Goal: Information Seeking & Learning: Find specific fact

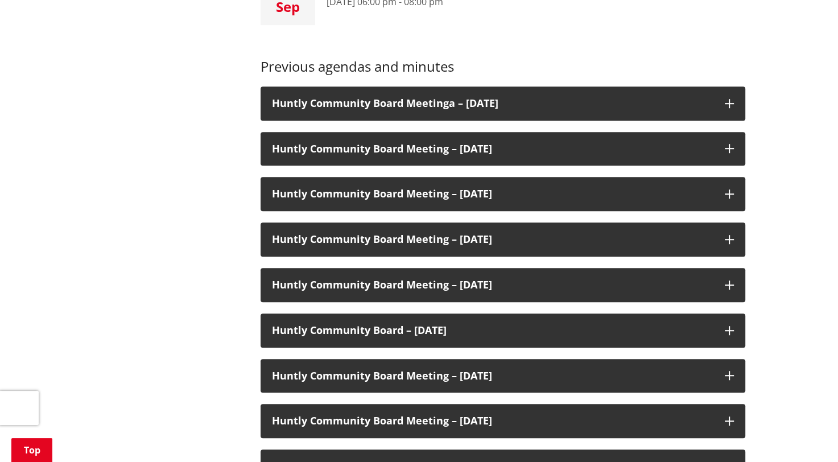
scroll to position [682, 0]
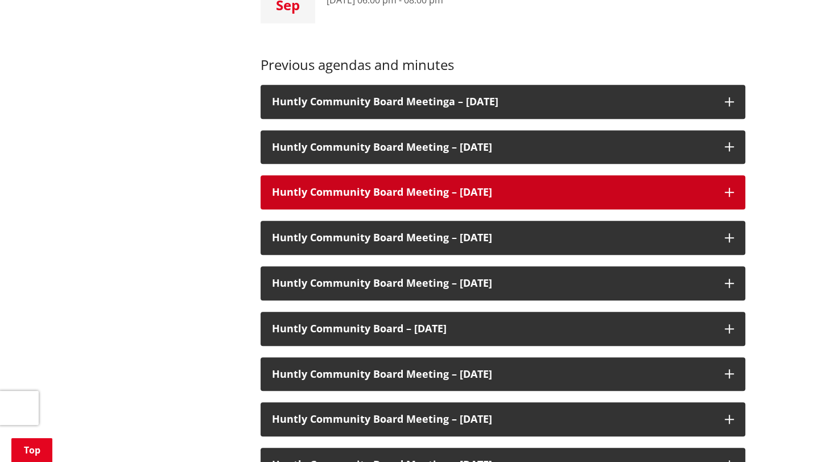
click at [450, 198] on h3 "Huntly Community Board Meeting – [DATE]" at bounding box center [492, 191] width 441 height 11
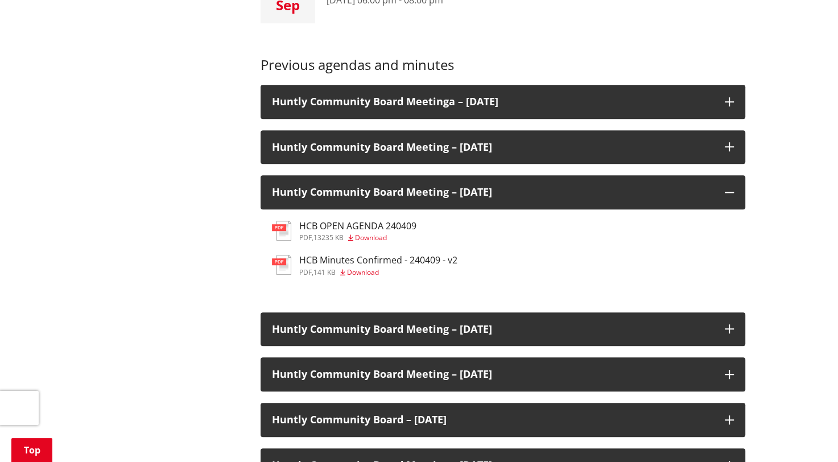
click at [334, 259] on h3 "HCB Minutes Confirmed - 240409 - v2" at bounding box center [378, 260] width 158 height 11
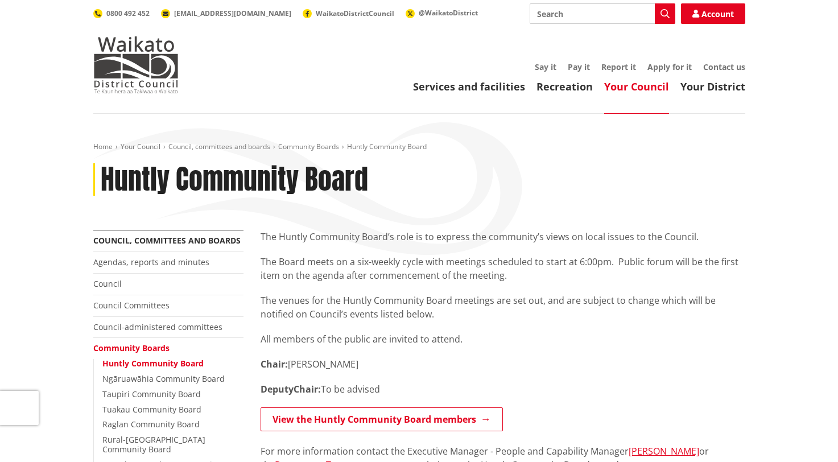
scroll to position [685, 0]
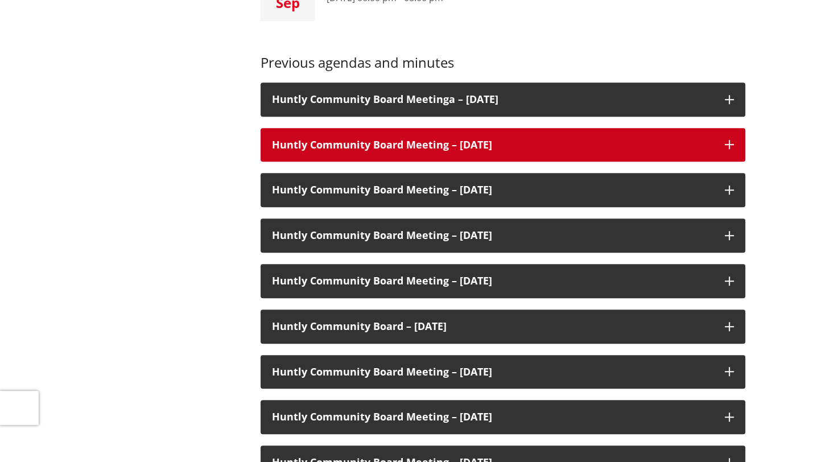
click at [440, 140] on h3 "Huntly Community Board Meeting – [DATE]" at bounding box center [492, 144] width 441 height 11
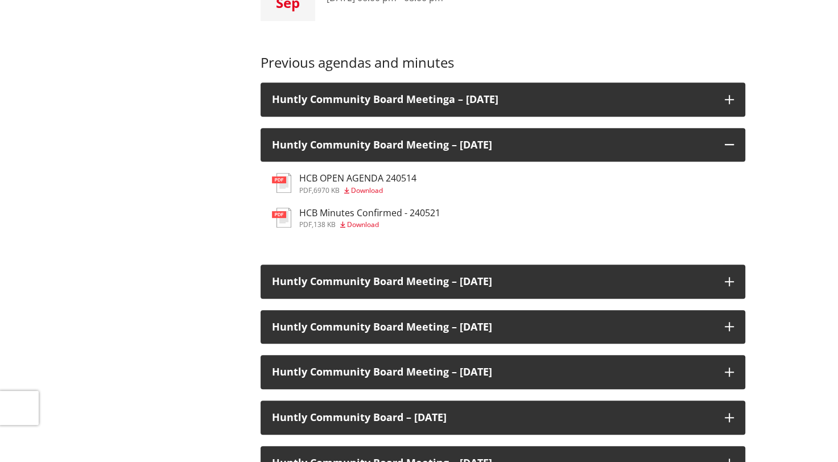
click at [362, 222] on span "Download" at bounding box center [363, 224] width 32 height 10
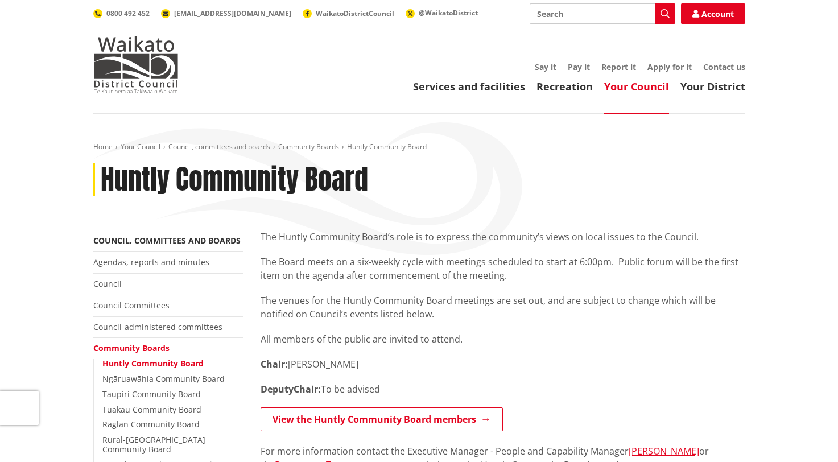
scroll to position [687, 0]
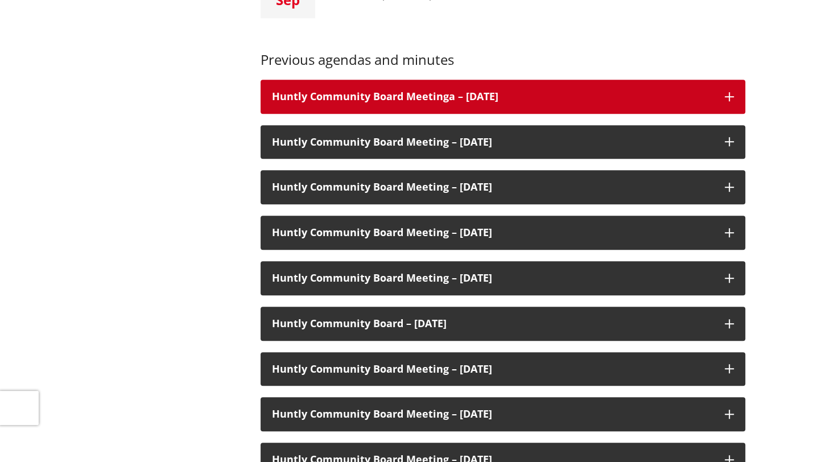
click at [430, 101] on h3 "Huntly Community Board Meetinga – [DATE]" at bounding box center [492, 96] width 441 height 11
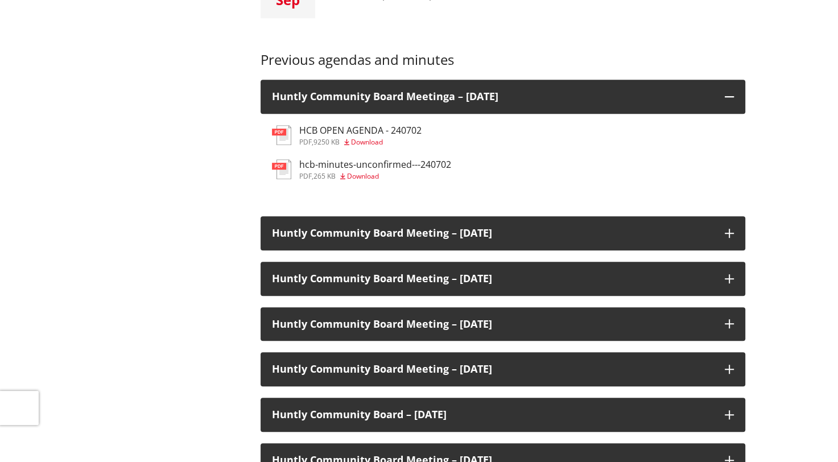
click at [360, 171] on div "hcb-minutes-unconfirmed---240702 pdf , 265 KB Download" at bounding box center [375, 169] width 152 height 20
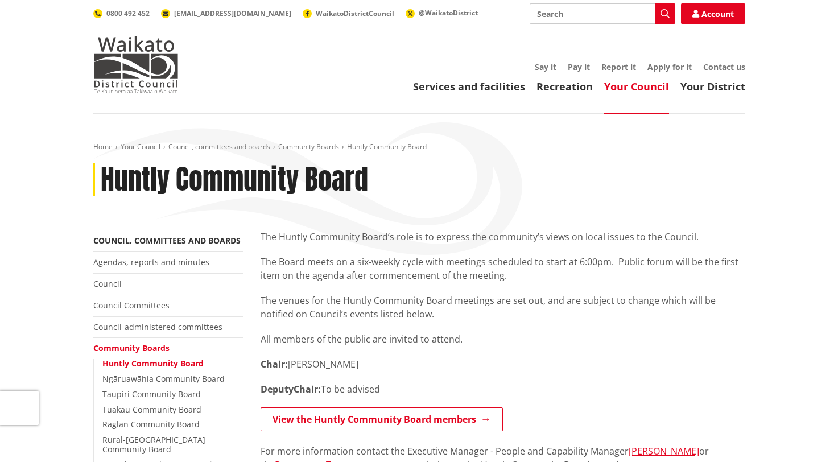
scroll to position [690, 0]
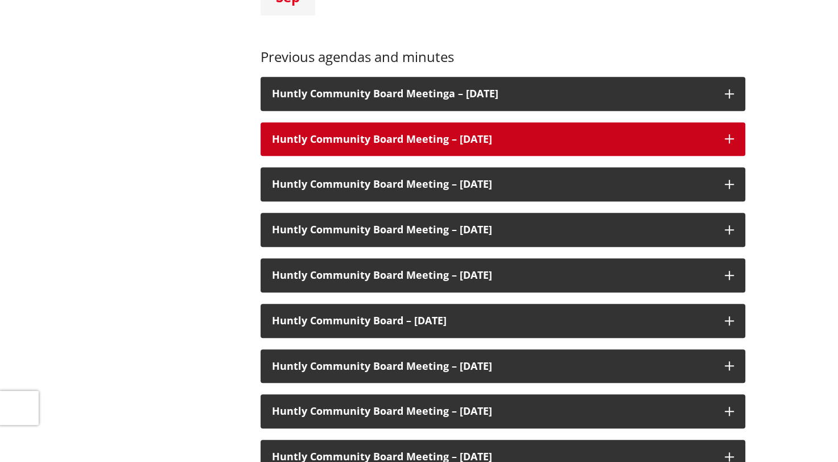
click at [362, 139] on h3 "Huntly Community Board Meeting – [DATE]" at bounding box center [492, 139] width 441 height 11
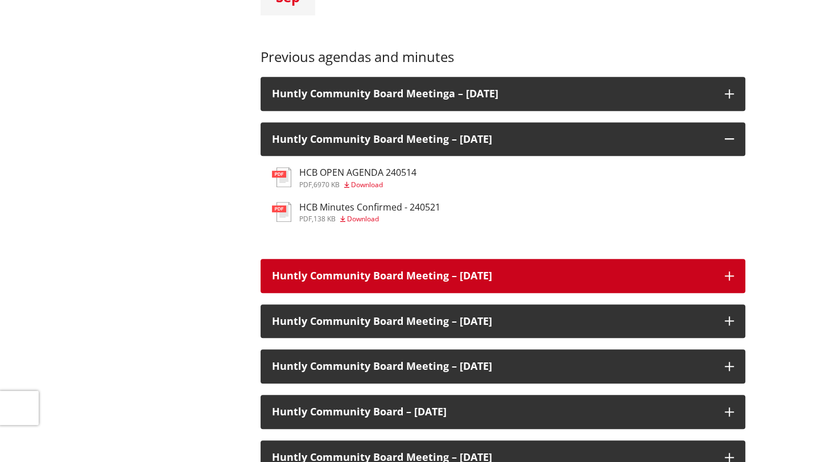
click at [374, 270] on h3 "Huntly Community Board Meeting – [DATE]" at bounding box center [492, 275] width 441 height 11
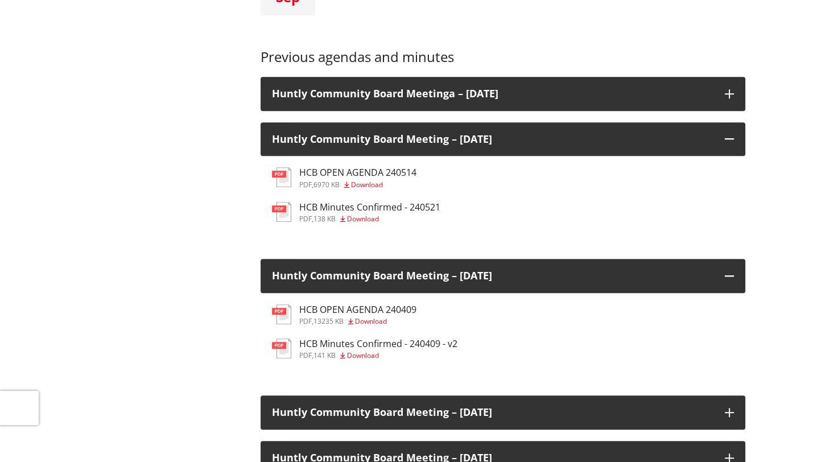
click at [366, 320] on span "Download" at bounding box center [371, 321] width 32 height 10
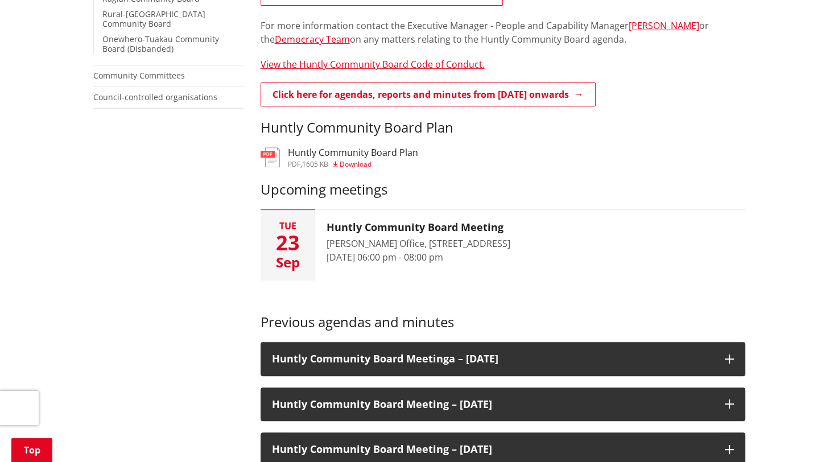
scroll to position [295, 0]
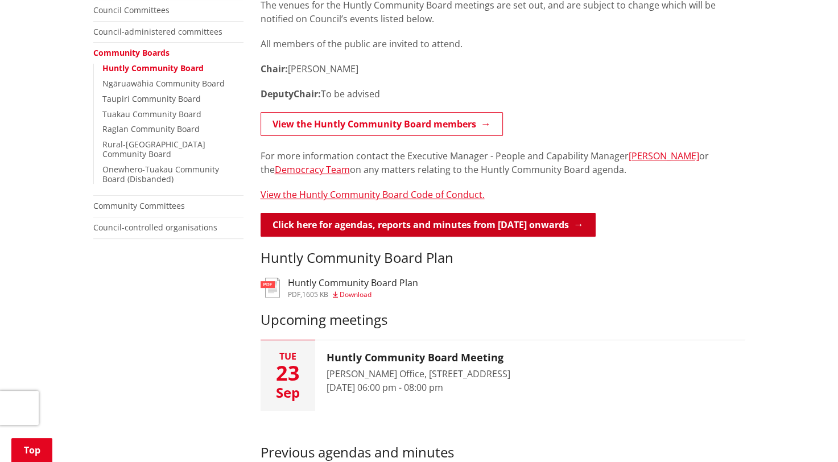
click at [459, 226] on link "Click here for agendas, reports and minutes from May 2024 onwards" at bounding box center [427, 225] width 335 height 24
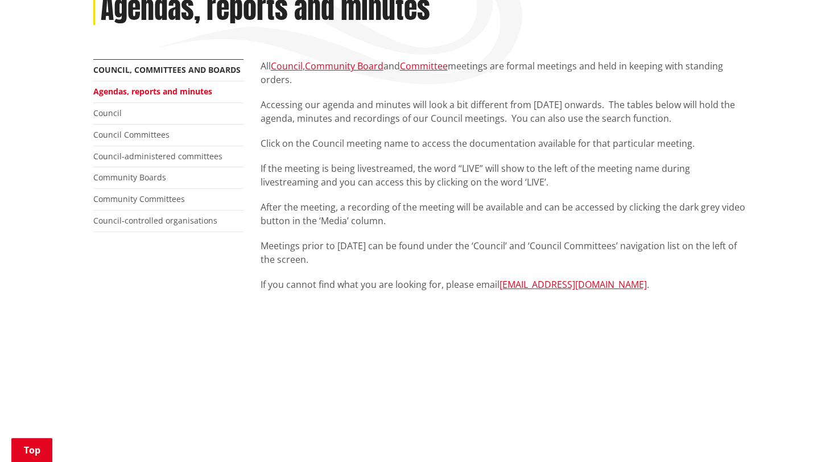
scroll to position [455, 0]
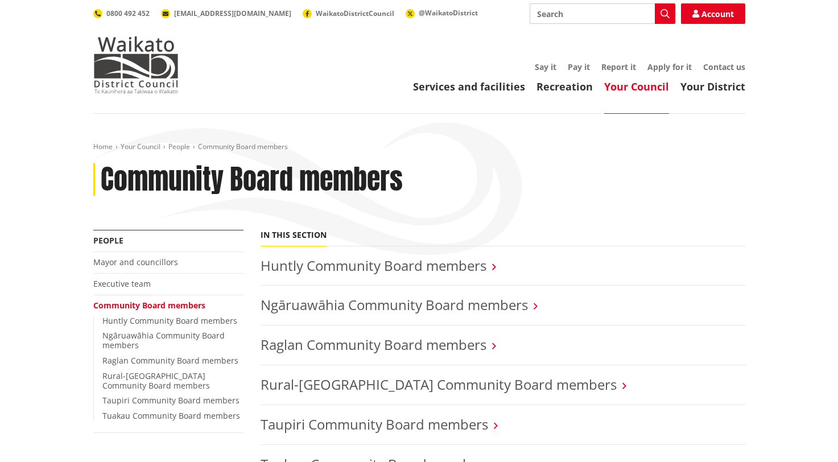
scroll to position [57, 0]
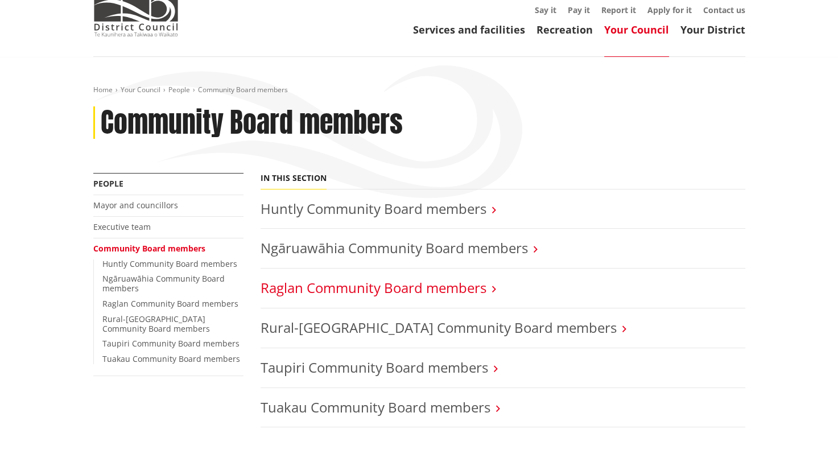
click at [314, 293] on link "Raglan Community Board members" at bounding box center [373, 287] width 226 height 19
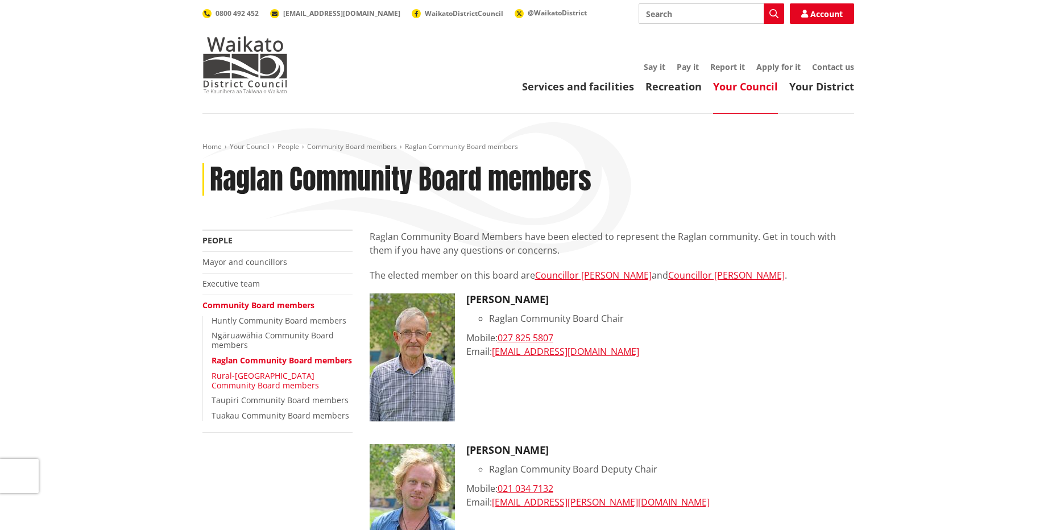
click at [273, 385] on link "Rural-[GEOGRAPHIC_DATA] Community Board members" at bounding box center [265, 380] width 107 height 20
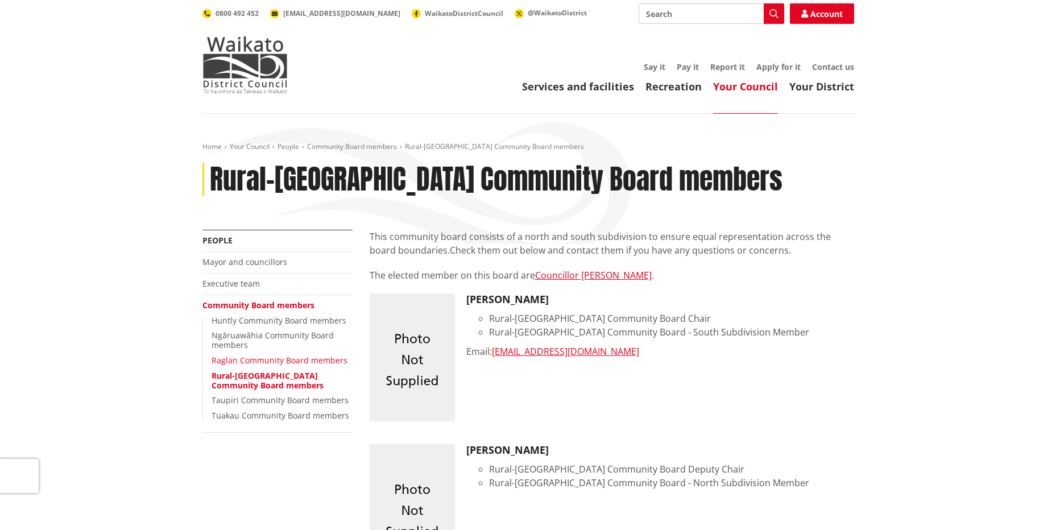
click at [262, 360] on link "Raglan Community Board members" at bounding box center [280, 360] width 136 height 11
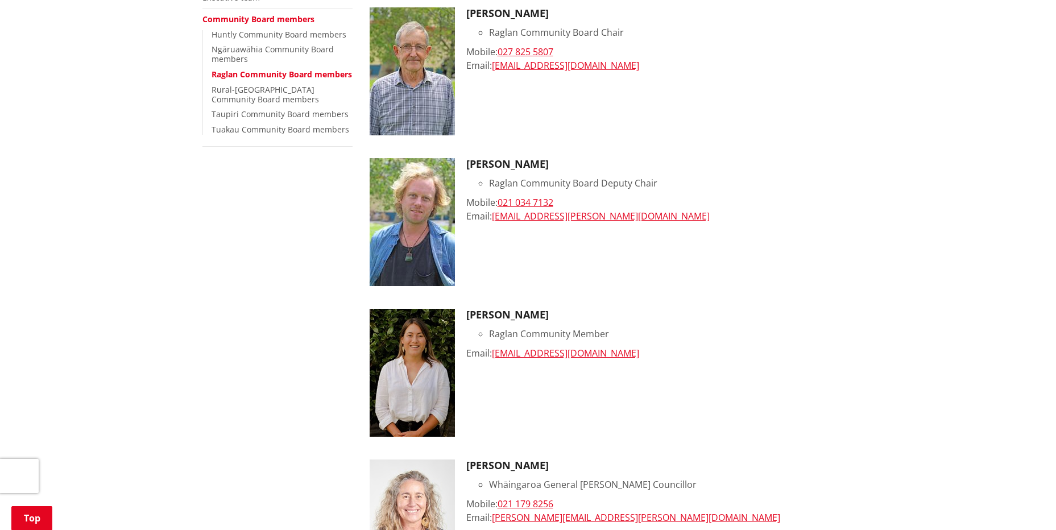
scroll to position [227, 0]
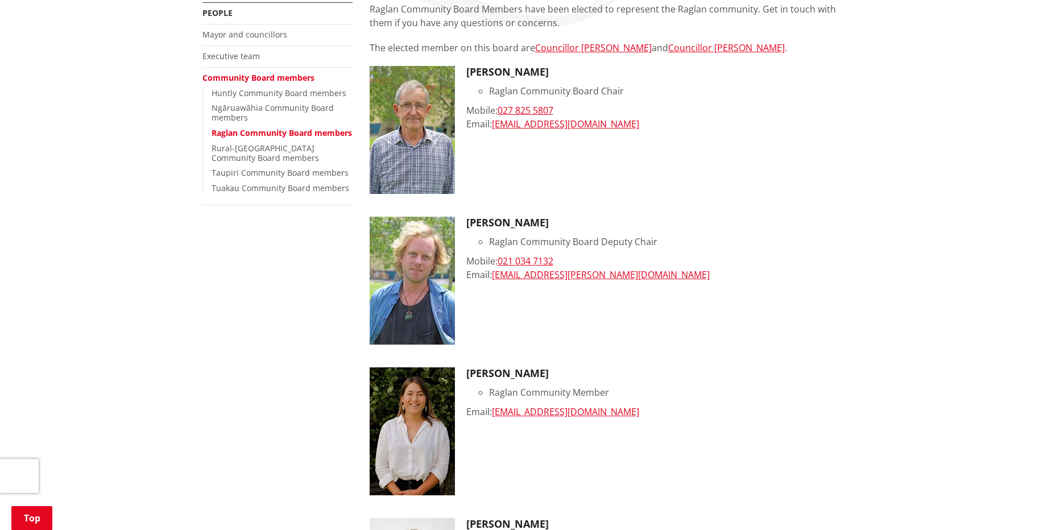
click at [271, 117] on li "Ngāruawāhia Community Board members" at bounding box center [282, 112] width 141 height 19
click at [271, 112] on link "Ngāruawāhia Community Board members" at bounding box center [273, 112] width 122 height 20
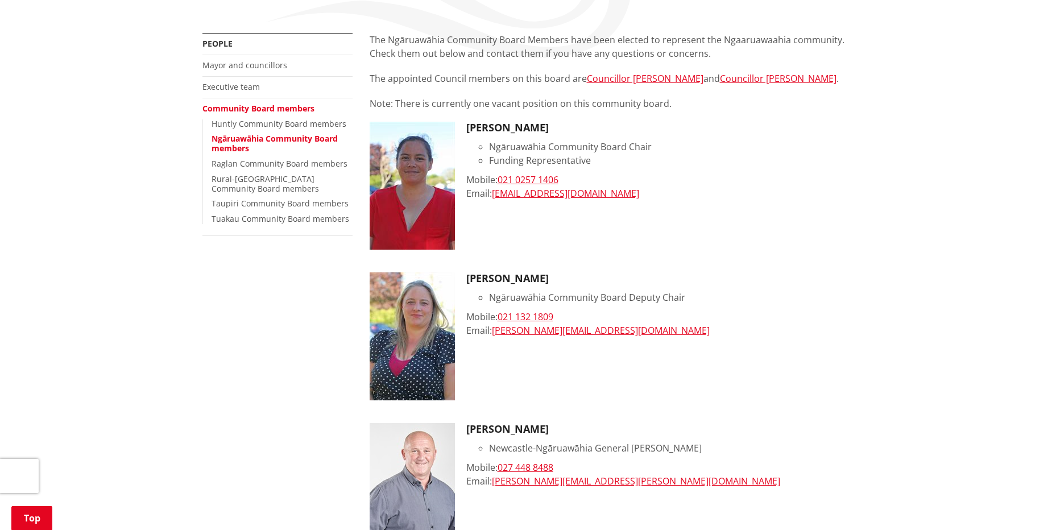
scroll to position [171, 0]
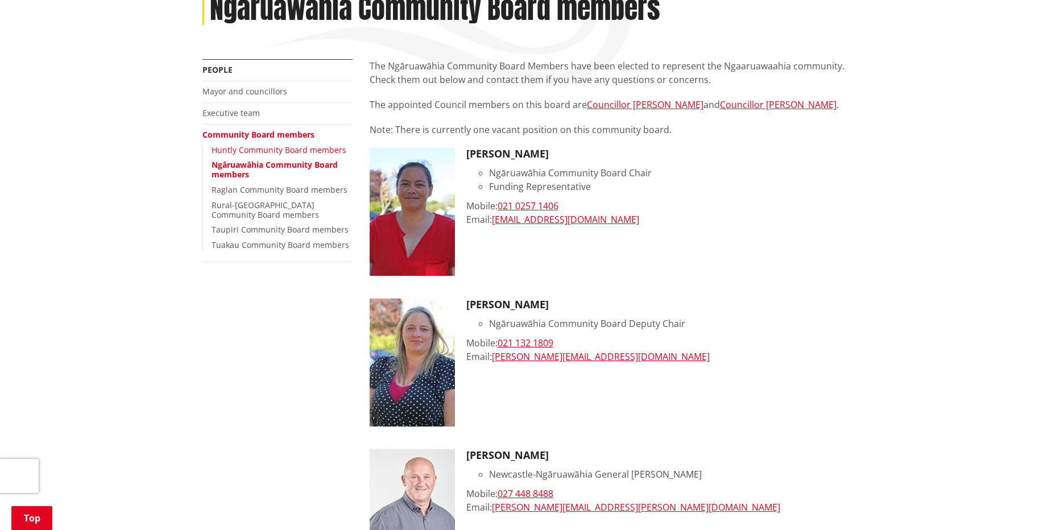
click at [227, 147] on link "Huntly Community Board members" at bounding box center [279, 149] width 135 height 11
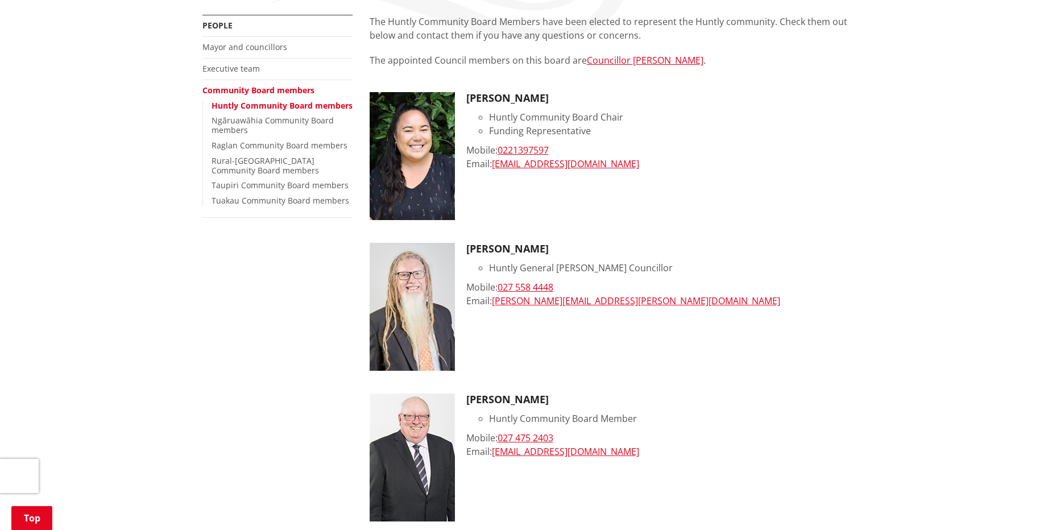
scroll to position [114, 0]
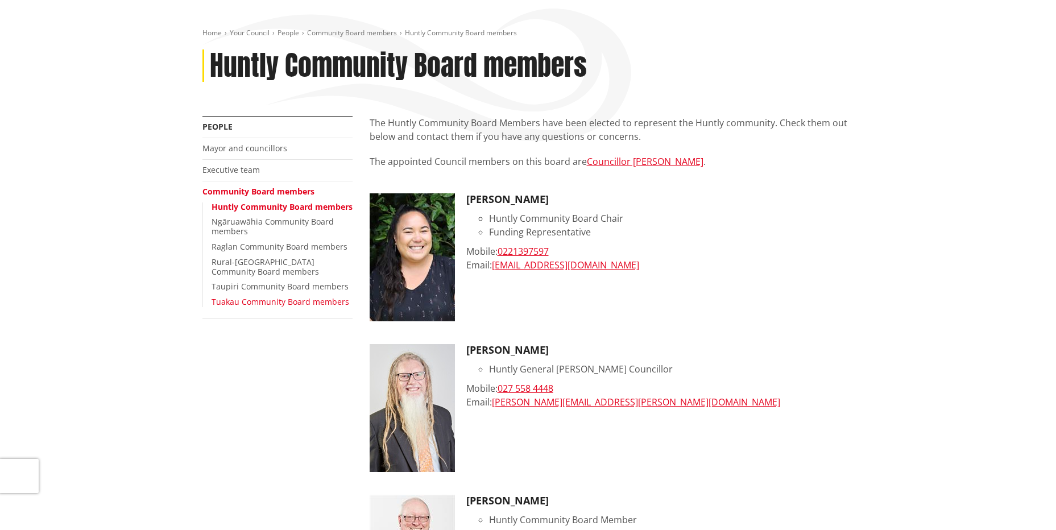
click at [280, 307] on link "Tuakau Community Board members" at bounding box center [281, 301] width 138 height 11
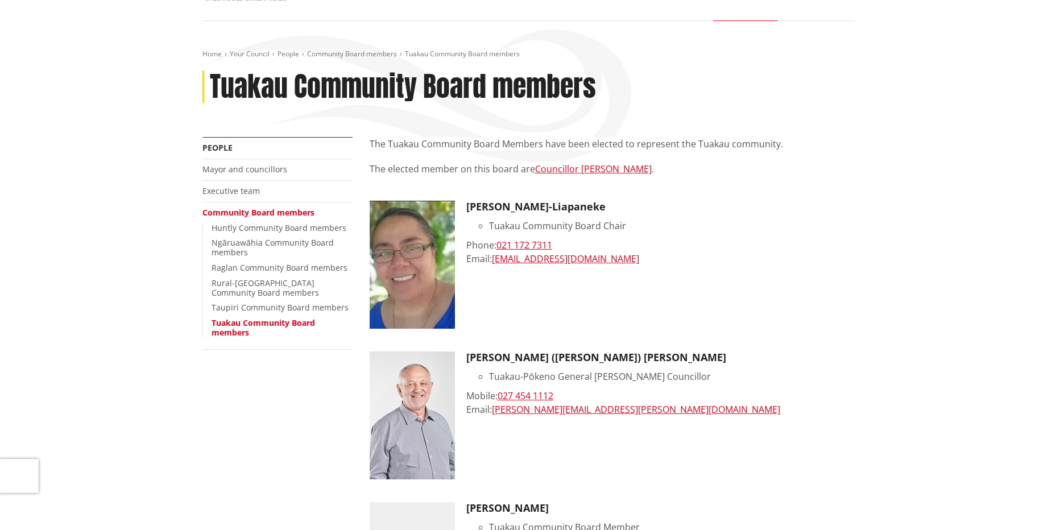
scroll to position [57, 0]
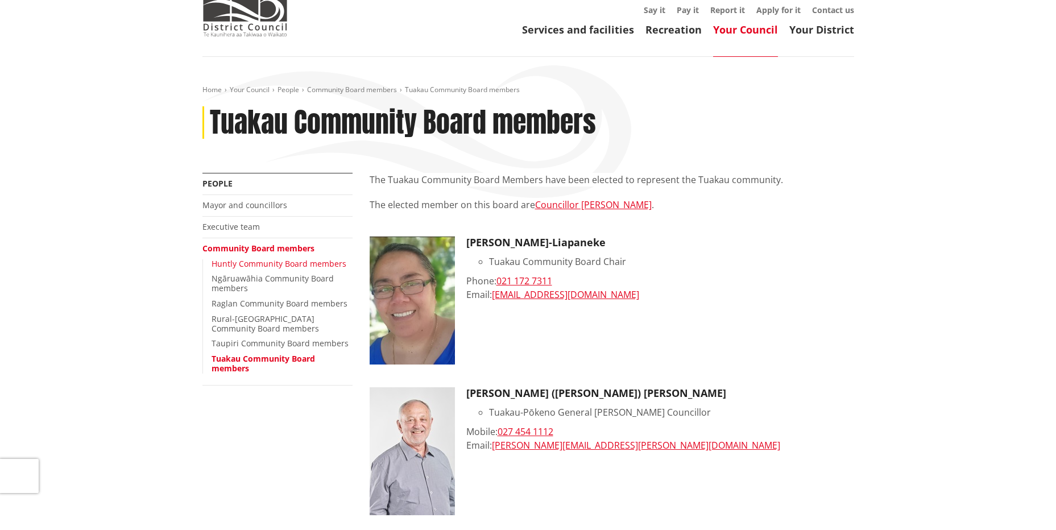
click at [279, 260] on link "Huntly Community Board members" at bounding box center [279, 263] width 135 height 11
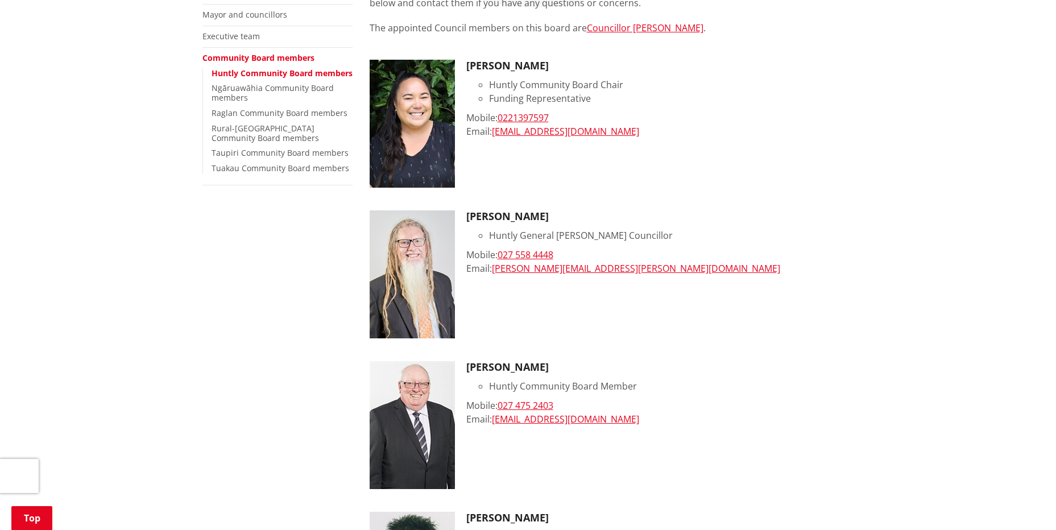
scroll to position [227, 0]
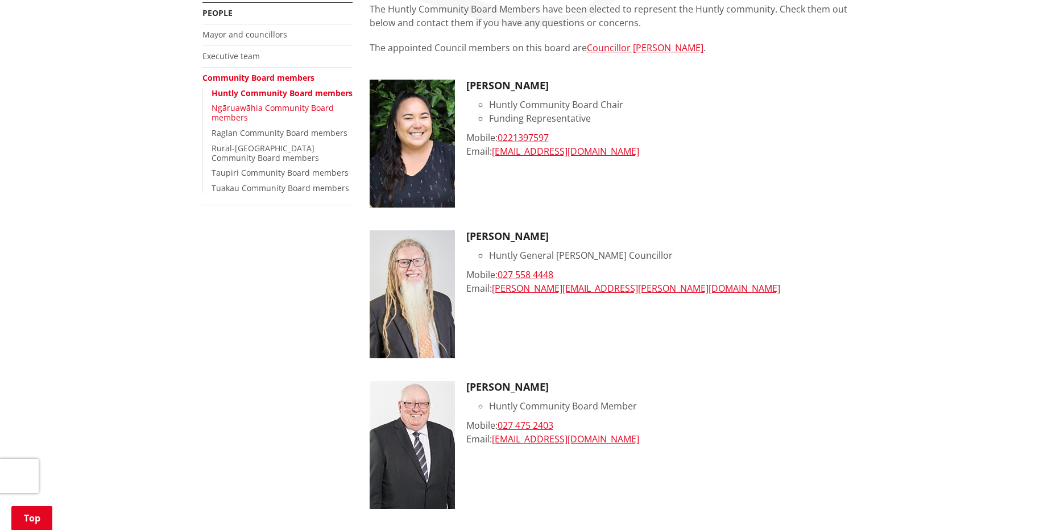
click at [280, 119] on link "Ngāruawāhia Community Board members" at bounding box center [273, 112] width 122 height 20
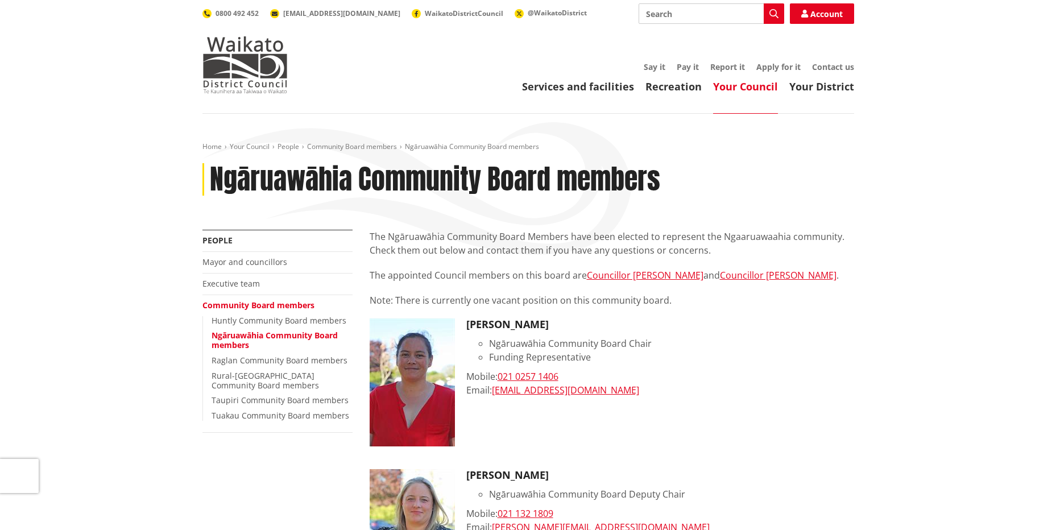
click at [671, 15] on input "Search" at bounding box center [712, 13] width 146 height 20
type input "raglan camp"
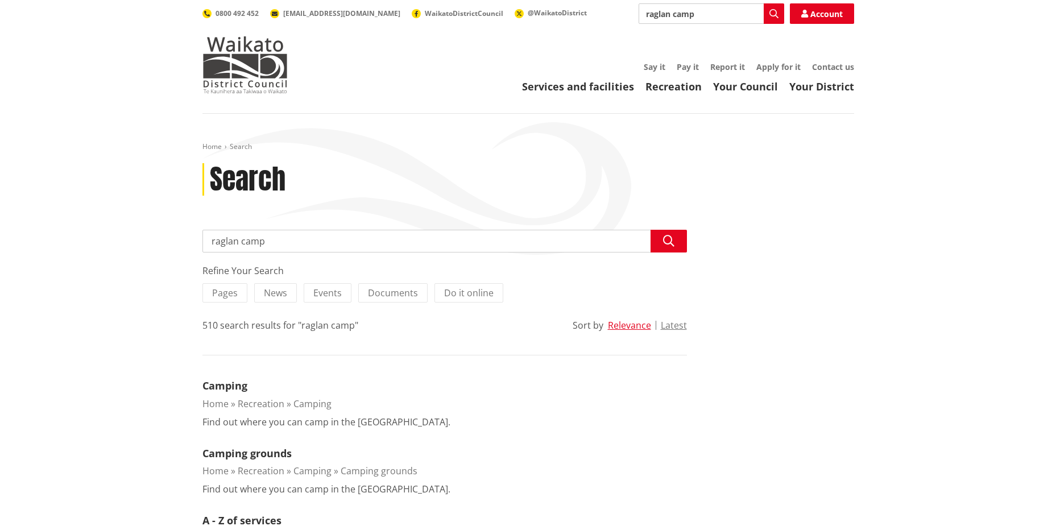
click at [281, 247] on input "raglan camp" at bounding box center [444, 241] width 484 height 23
type input "raglan camp committee"
click at [660, 241] on button "Search" at bounding box center [668, 241] width 36 height 23
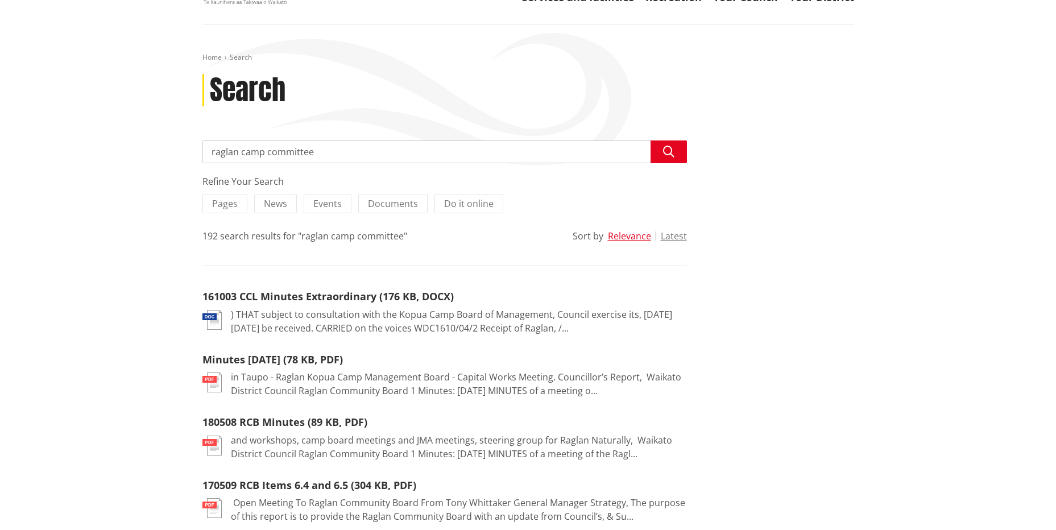
scroll to position [114, 0]
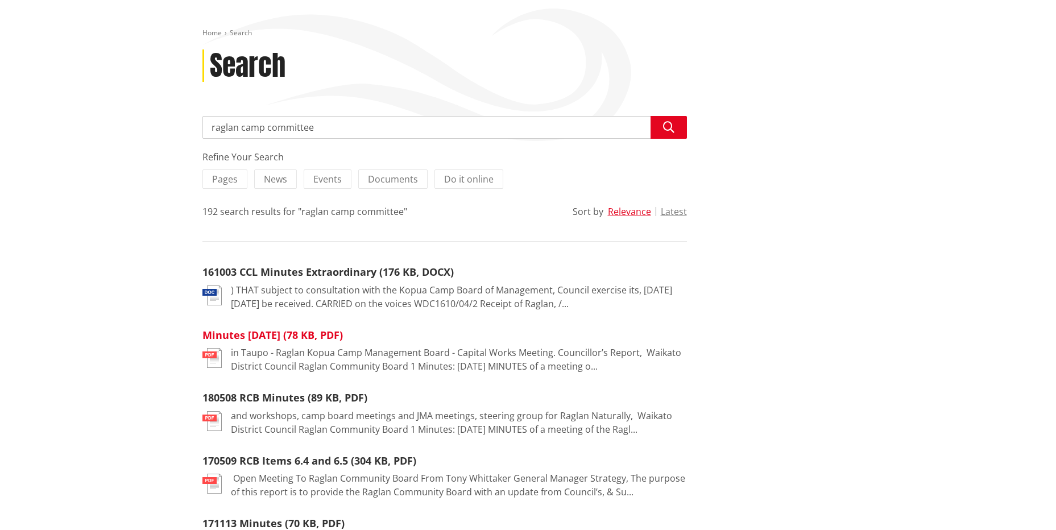
click at [343, 339] on link "Minutes [DATE] (78 KB, PDF)" at bounding box center [272, 335] width 140 height 14
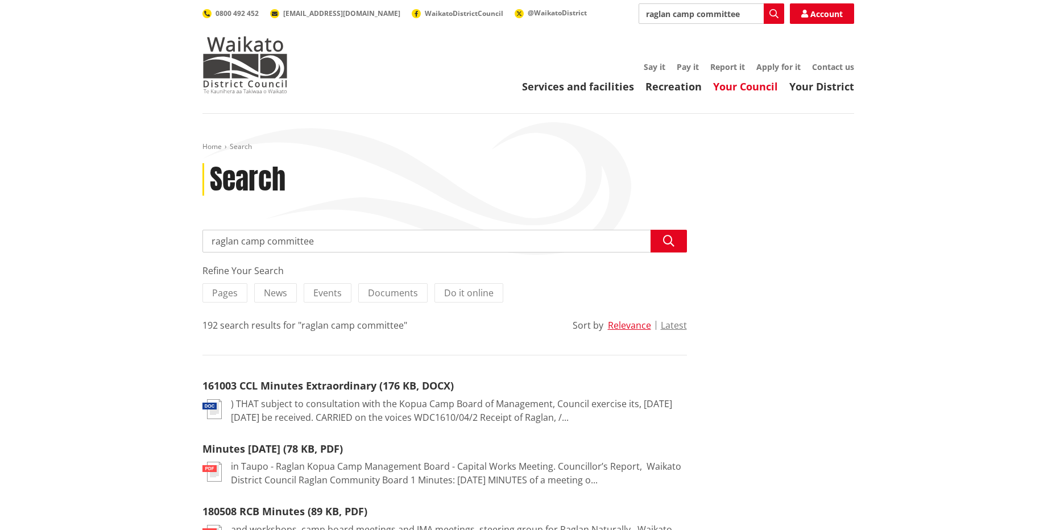
click at [747, 93] on link "Your Council" at bounding box center [745, 87] width 65 height 14
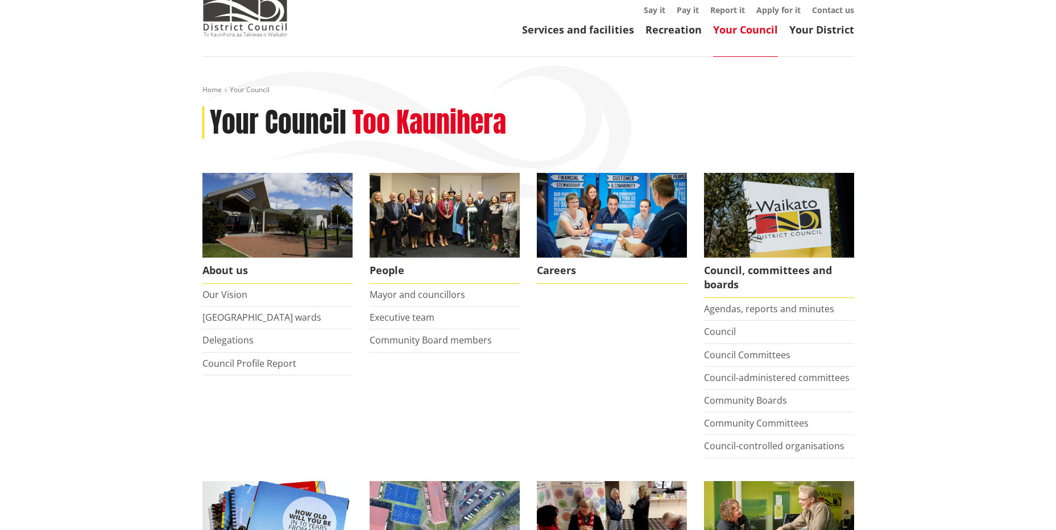
scroll to position [114, 0]
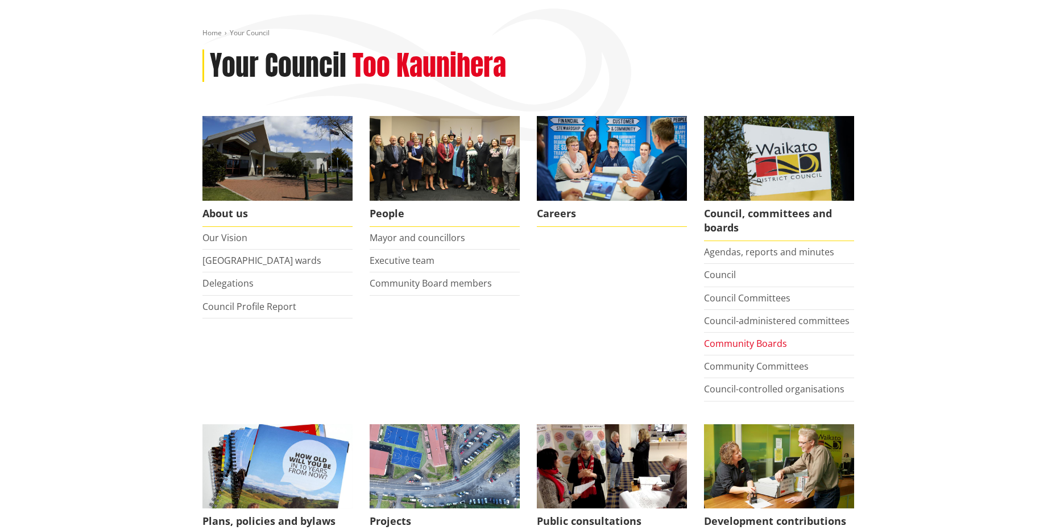
click at [736, 345] on link "Community Boards" at bounding box center [745, 343] width 83 height 13
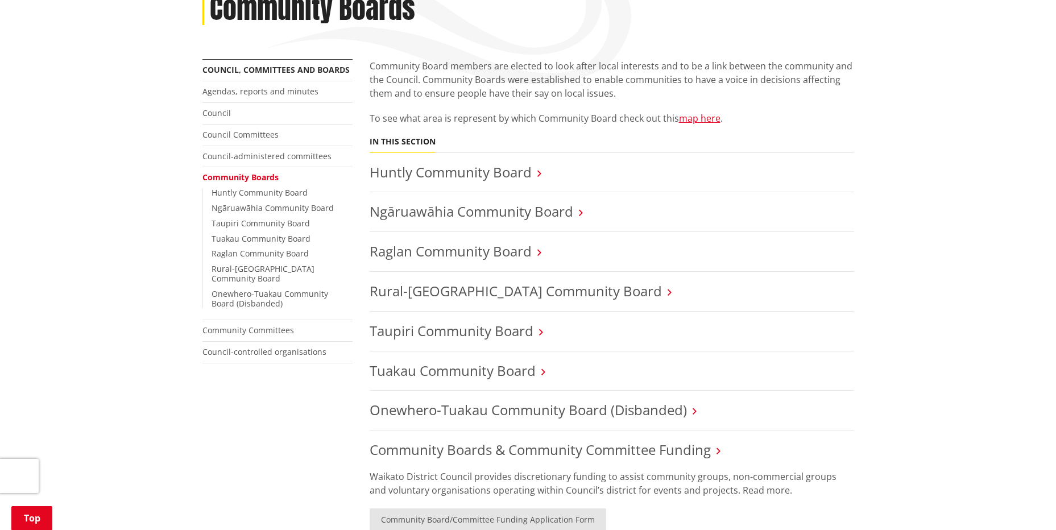
scroll to position [227, 0]
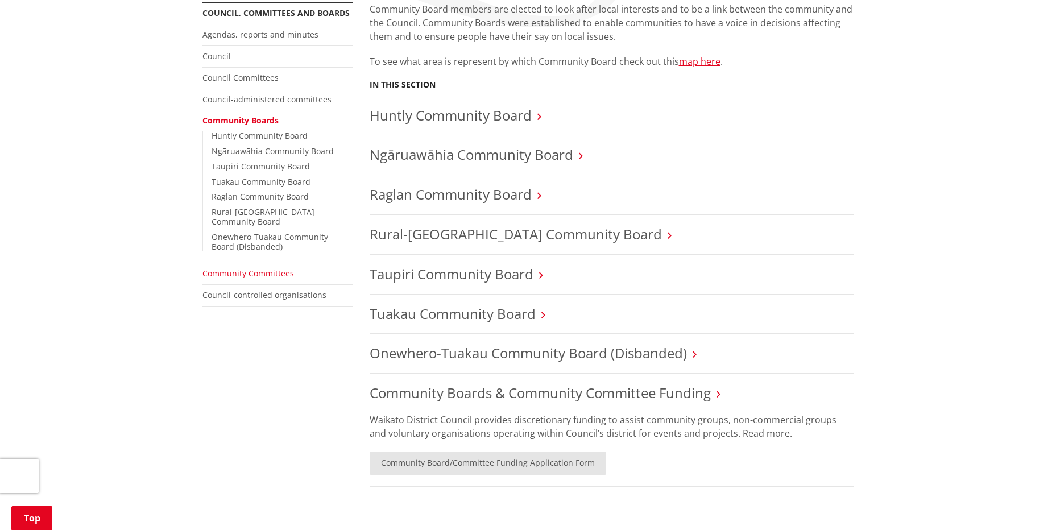
click at [269, 268] on link "Community Committees" at bounding box center [248, 273] width 92 height 11
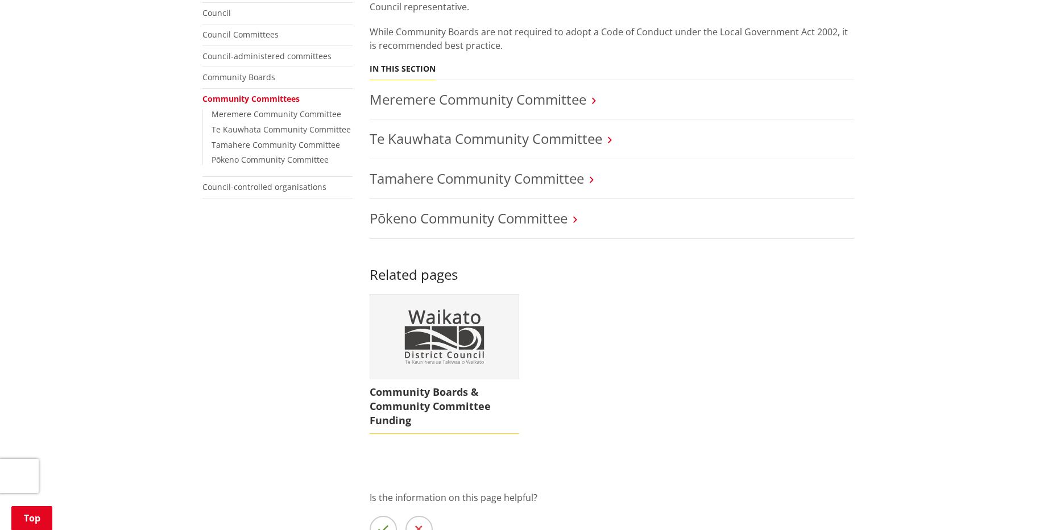
scroll to position [171, 0]
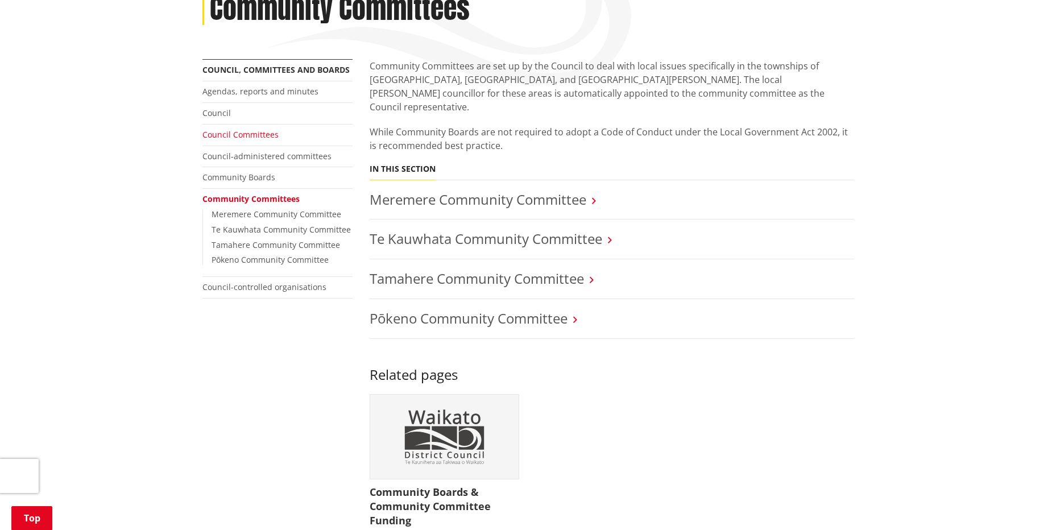
click at [235, 135] on link "Council Committees" at bounding box center [240, 134] width 76 height 11
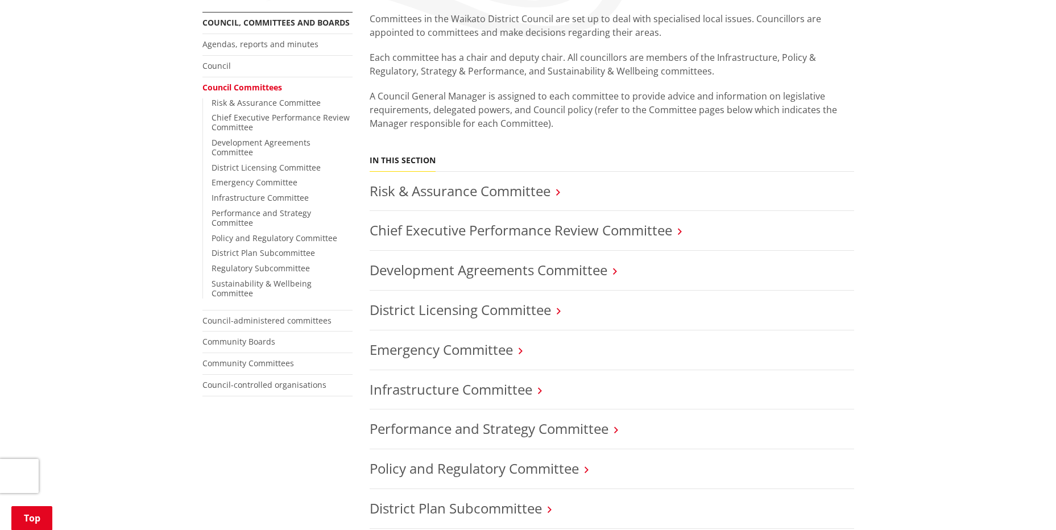
scroll to position [227, 0]
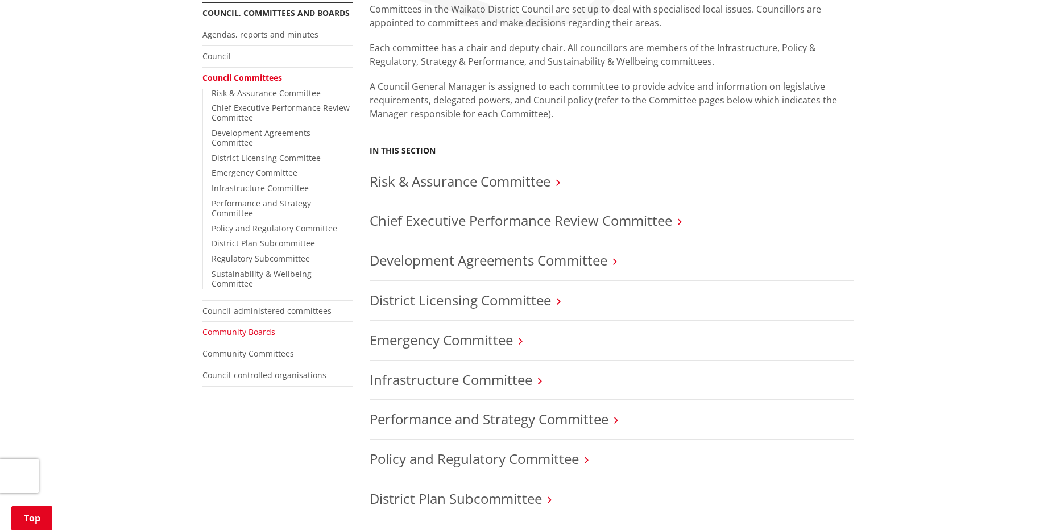
click at [228, 326] on link "Community Boards" at bounding box center [238, 331] width 73 height 11
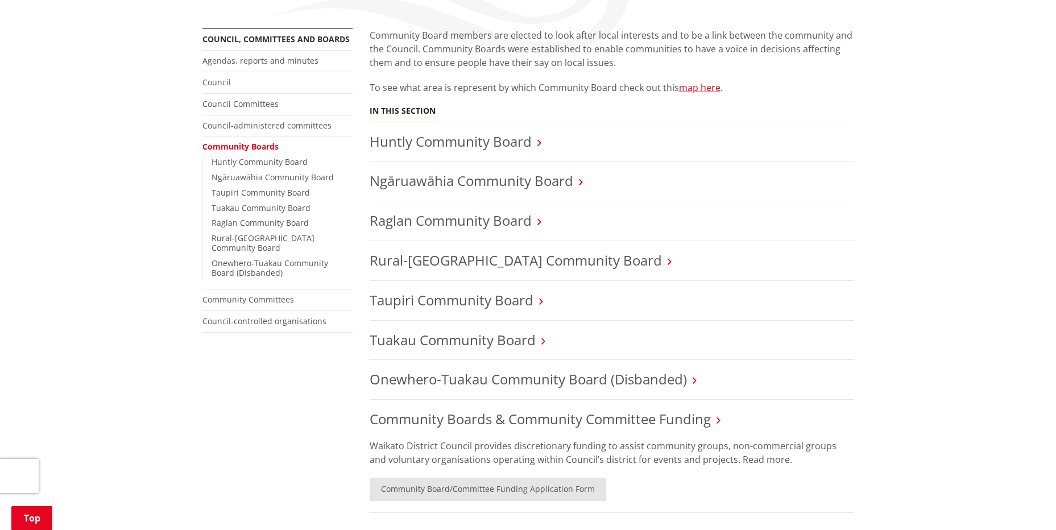
scroll to position [227, 0]
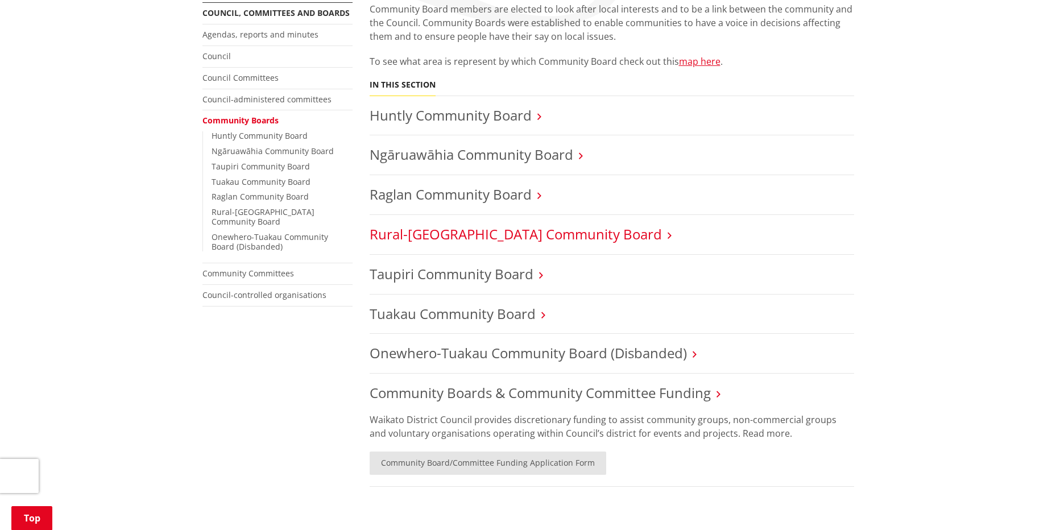
click at [406, 227] on link "Rural-[GEOGRAPHIC_DATA] Community Board" at bounding box center [516, 234] width 292 height 19
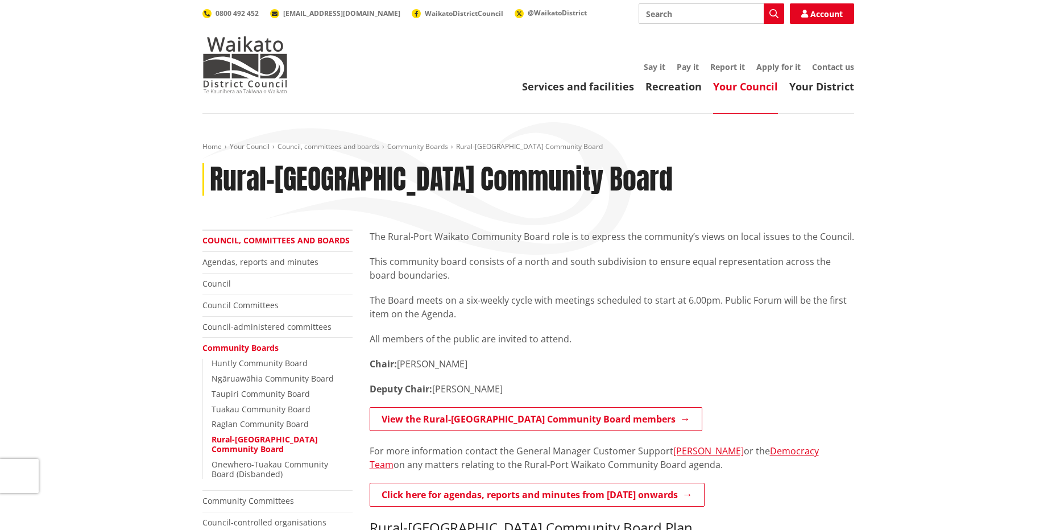
click at [251, 242] on link "Council, committees and boards" at bounding box center [275, 240] width 147 height 11
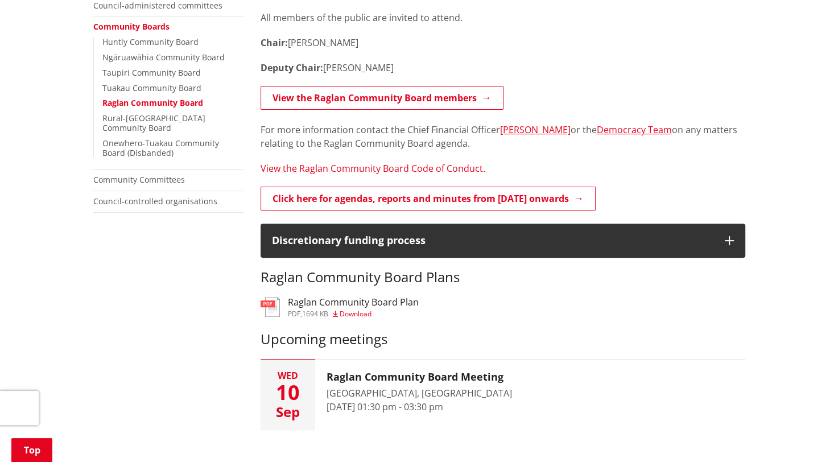
scroll to position [227, 0]
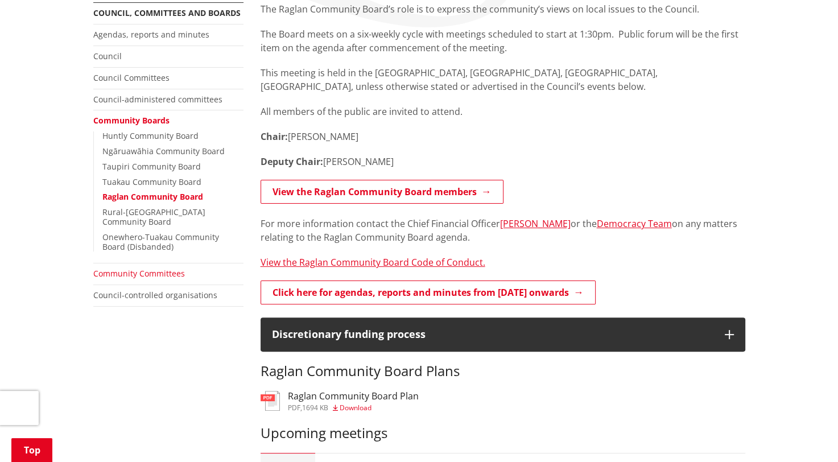
click at [146, 268] on link "Community Committees" at bounding box center [139, 273] width 92 height 11
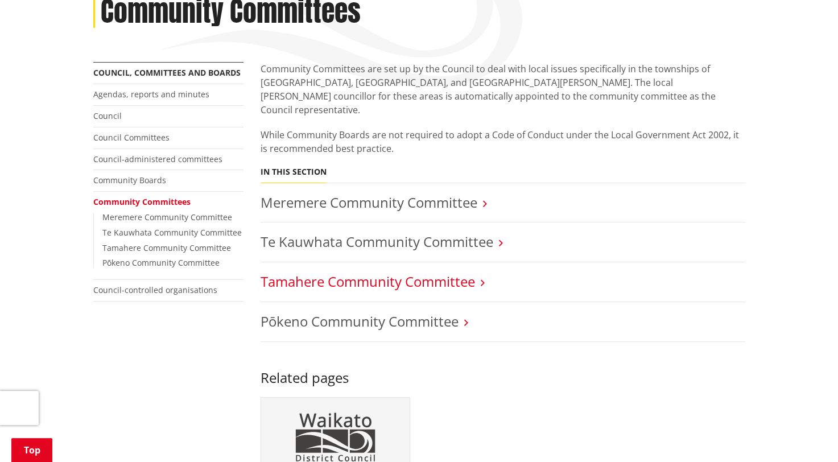
scroll to position [171, 0]
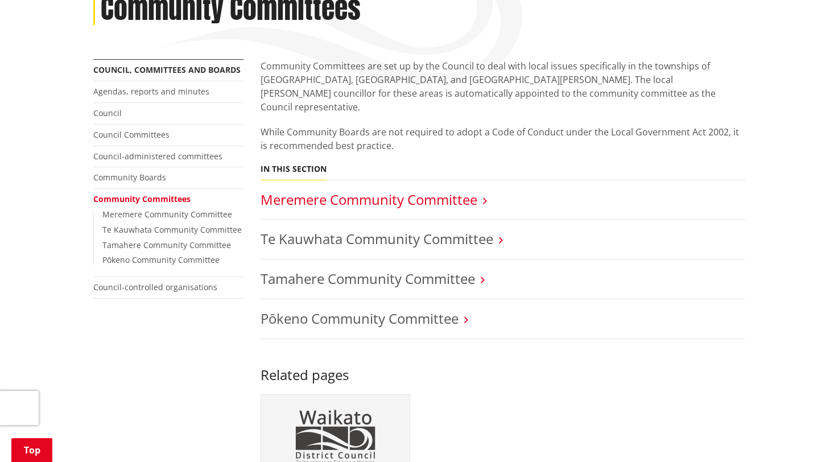
click at [301, 190] on link "Meremere Community Committee" at bounding box center [368, 199] width 217 height 19
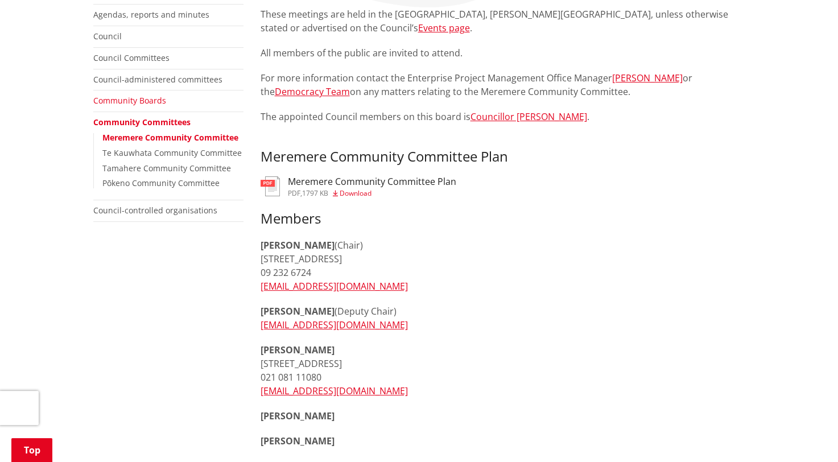
scroll to position [227, 0]
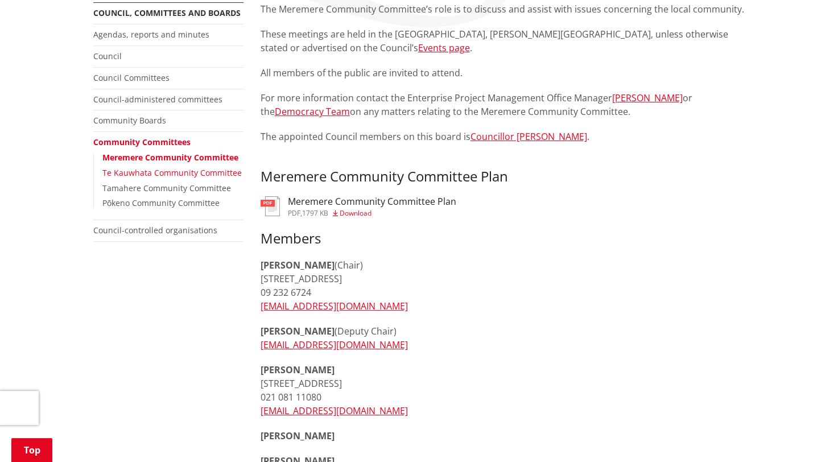
click at [172, 174] on link "Te Kauwhata Community Committee" at bounding box center [171, 172] width 139 height 11
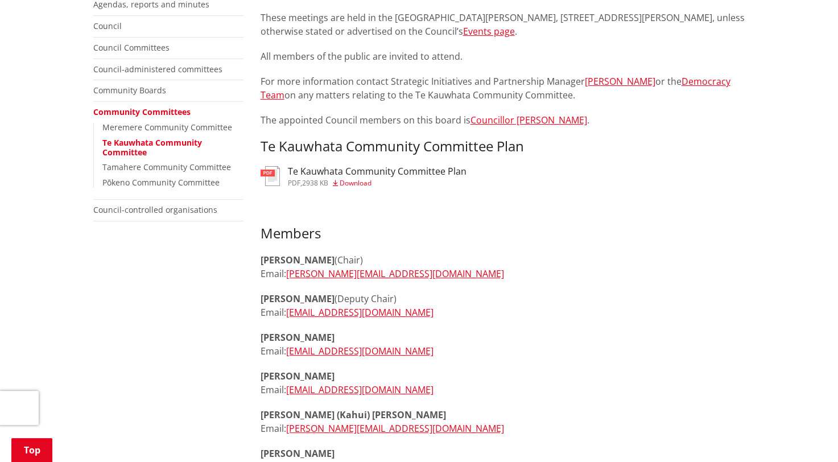
scroll to position [227, 0]
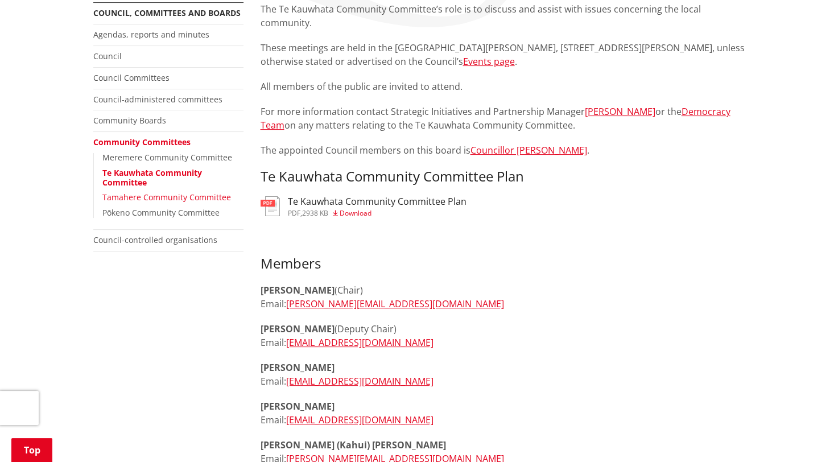
click at [128, 198] on link "Tamahere Community Committee" at bounding box center [166, 197] width 128 height 11
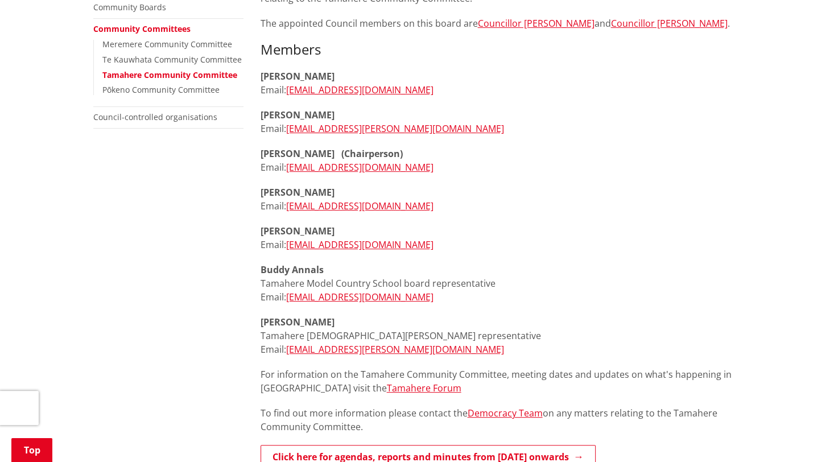
scroll to position [341, 0]
click at [151, 86] on link "Pōkeno Community Committee" at bounding box center [160, 89] width 117 height 11
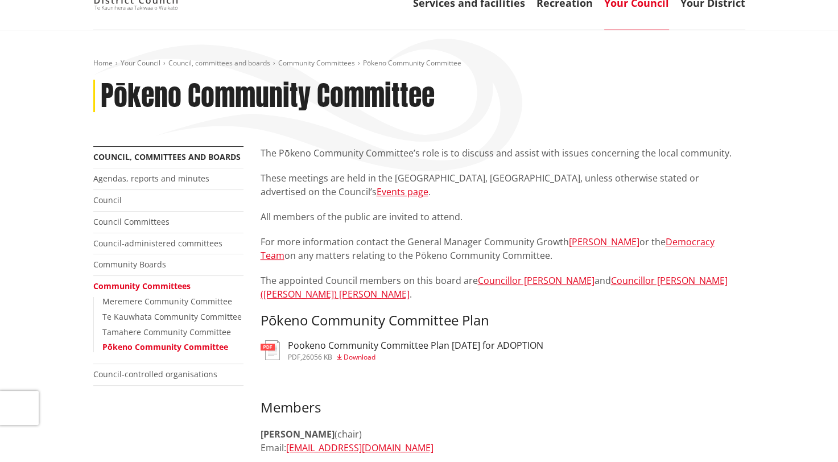
scroll to position [57, 0]
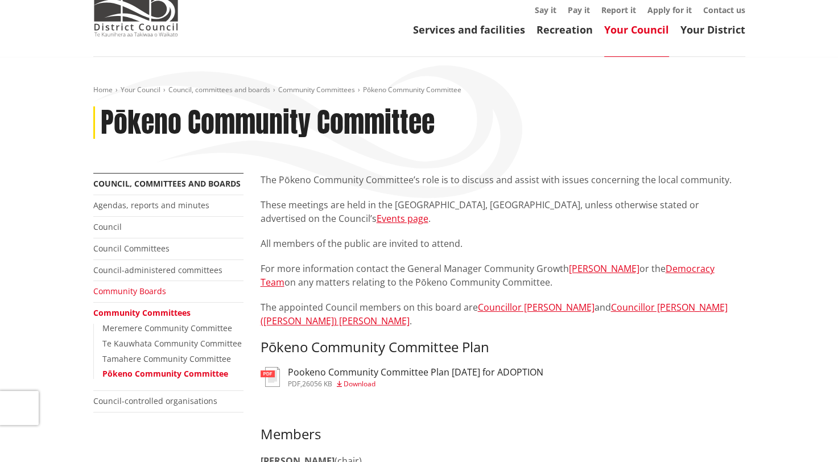
click at [141, 289] on link "Community Boards" at bounding box center [129, 290] width 73 height 11
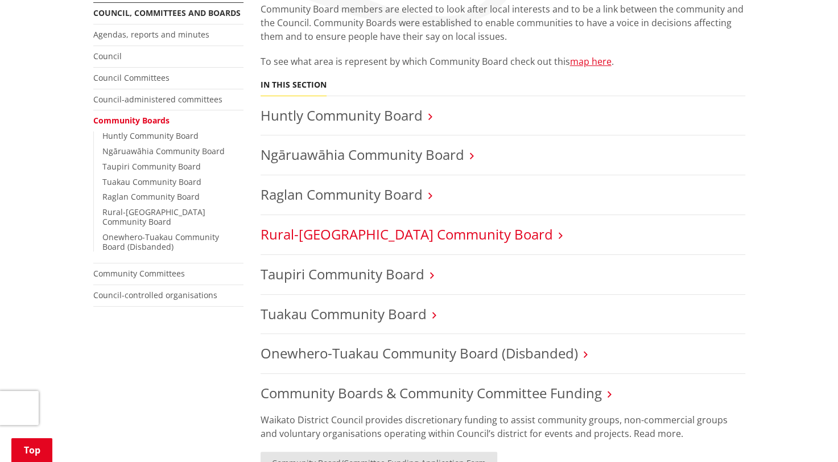
scroll to position [341, 0]
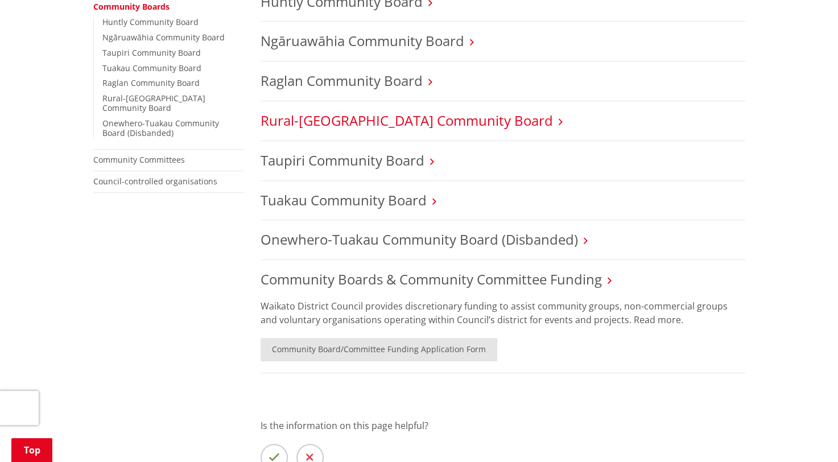
click at [297, 125] on link "Rural-Port Waikato Community Board" at bounding box center [406, 120] width 292 height 19
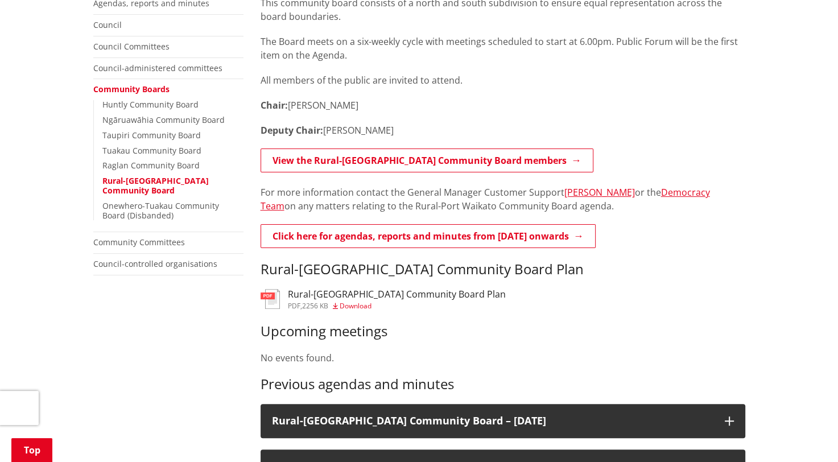
scroll to position [284, 0]
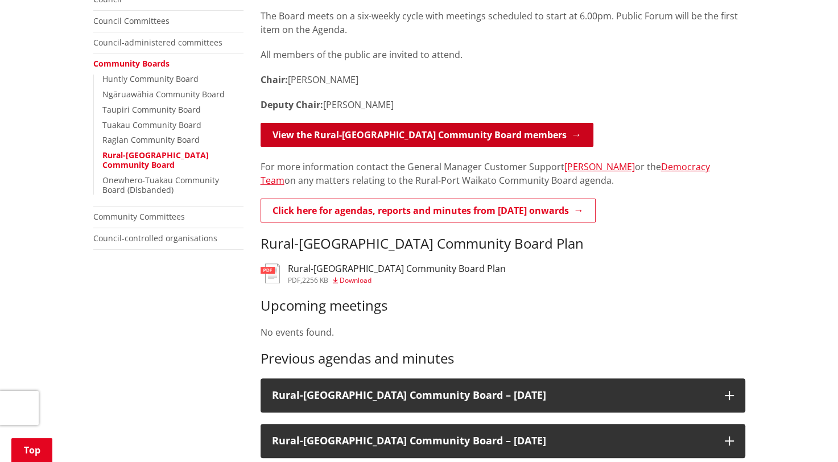
click at [408, 138] on link "View the Rural-Port Waikato Community Board members" at bounding box center [426, 135] width 333 height 24
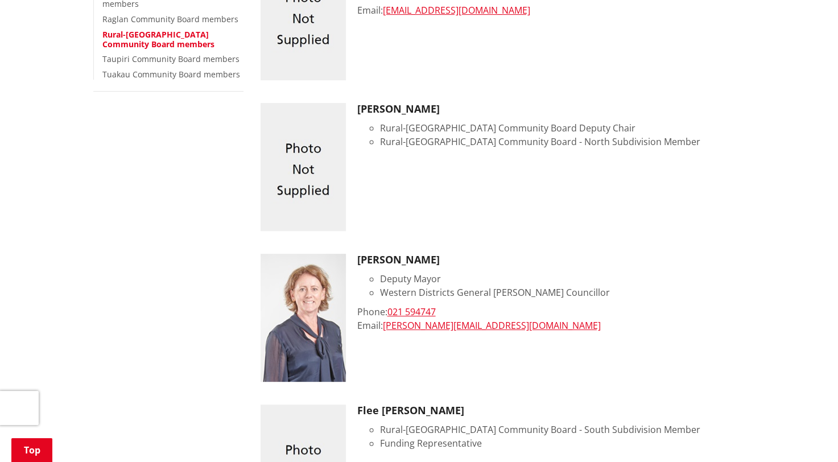
scroll to position [57, 0]
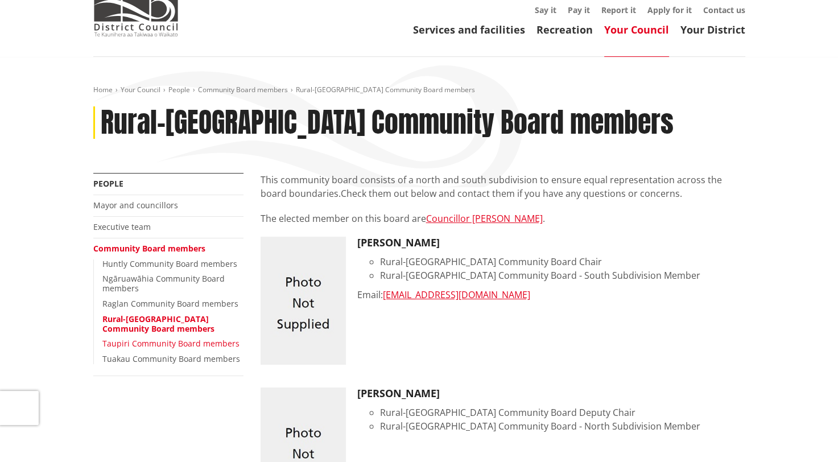
click at [166, 346] on link "Taupiri Community Board members" at bounding box center [170, 343] width 137 height 11
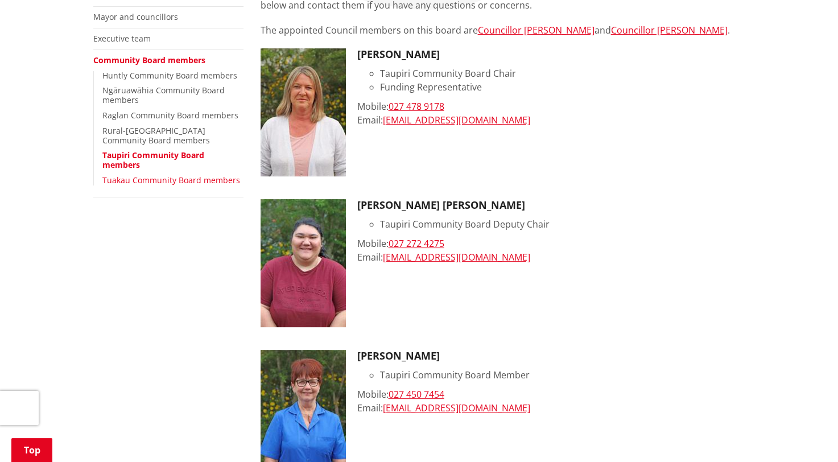
scroll to position [57, 0]
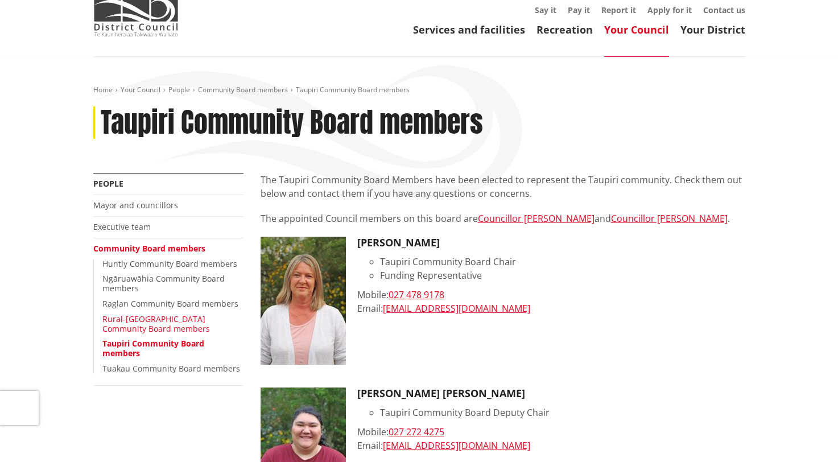
click at [155, 314] on link "Rural-[GEOGRAPHIC_DATA] Community Board members" at bounding box center [155, 323] width 107 height 20
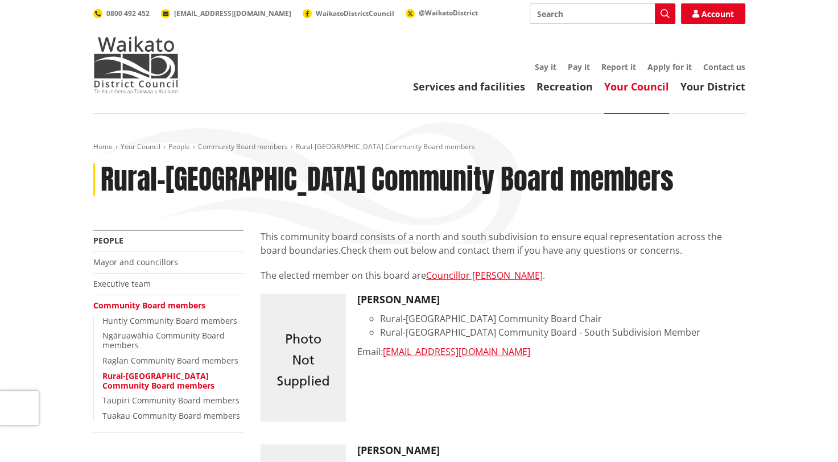
click at [572, 18] on input "Search" at bounding box center [602, 13] width 146 height 20
type input "anthony mayow"
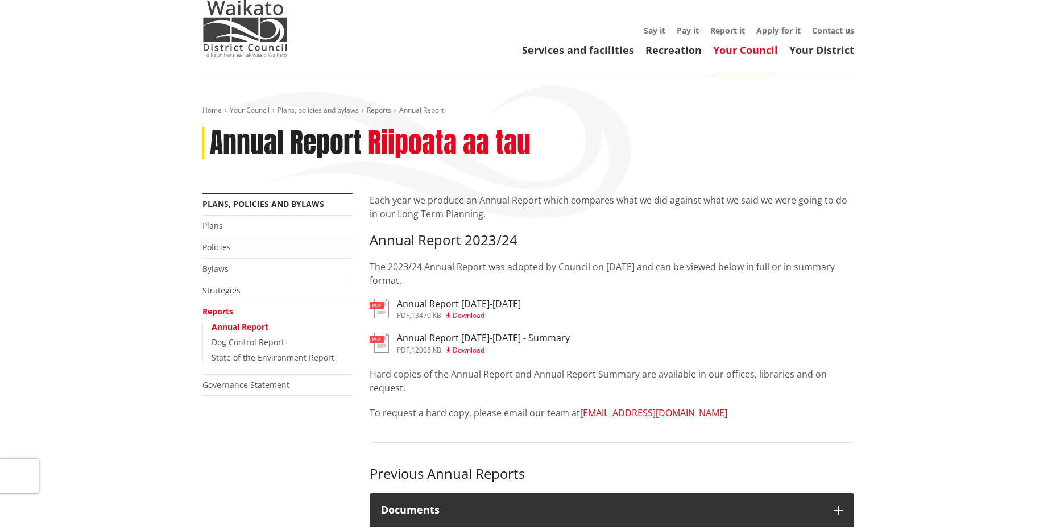
scroll to position [57, 0]
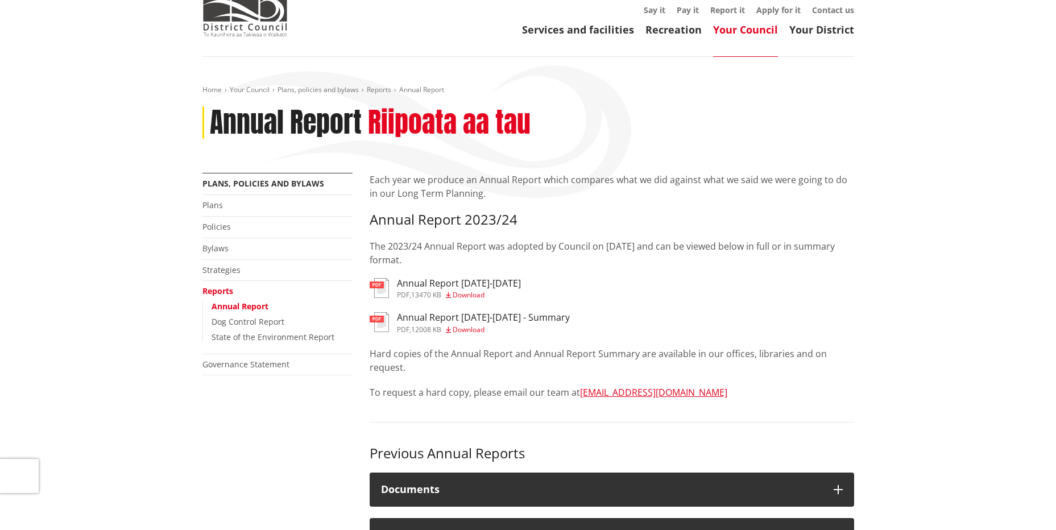
click at [425, 292] on span "13470 KB" at bounding box center [426, 295] width 30 height 10
